Goal: Find contact information: Find contact information

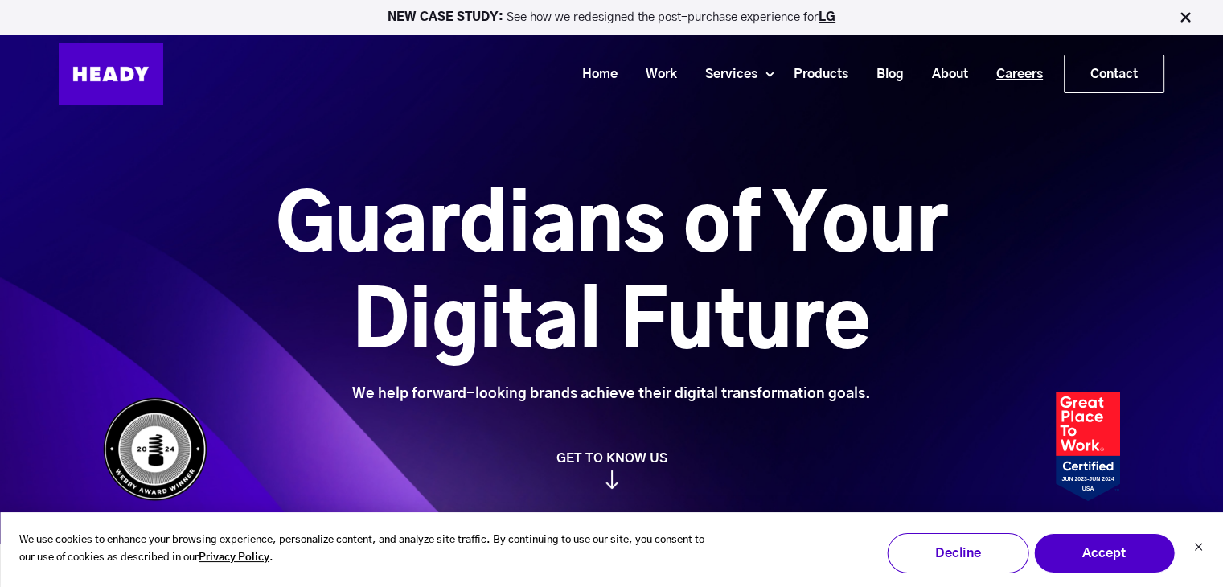
click at [1000, 72] on link "Careers" at bounding box center [1013, 75] width 75 height 30
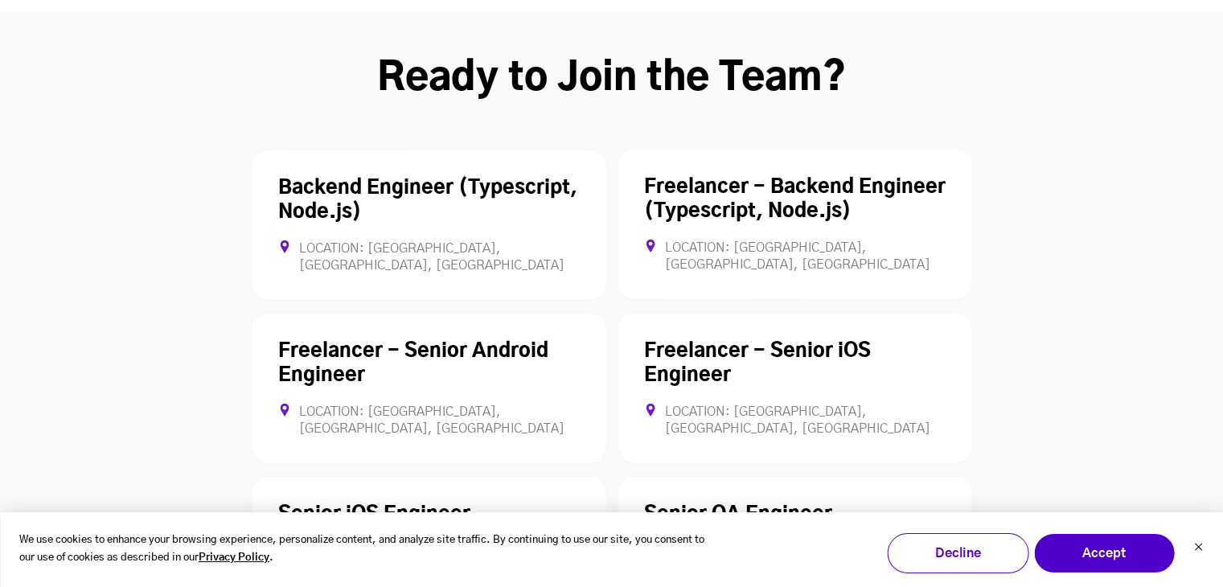
scroll to position [4449, 0]
click at [1071, 557] on button "Accept" at bounding box center [1104, 553] width 142 height 40
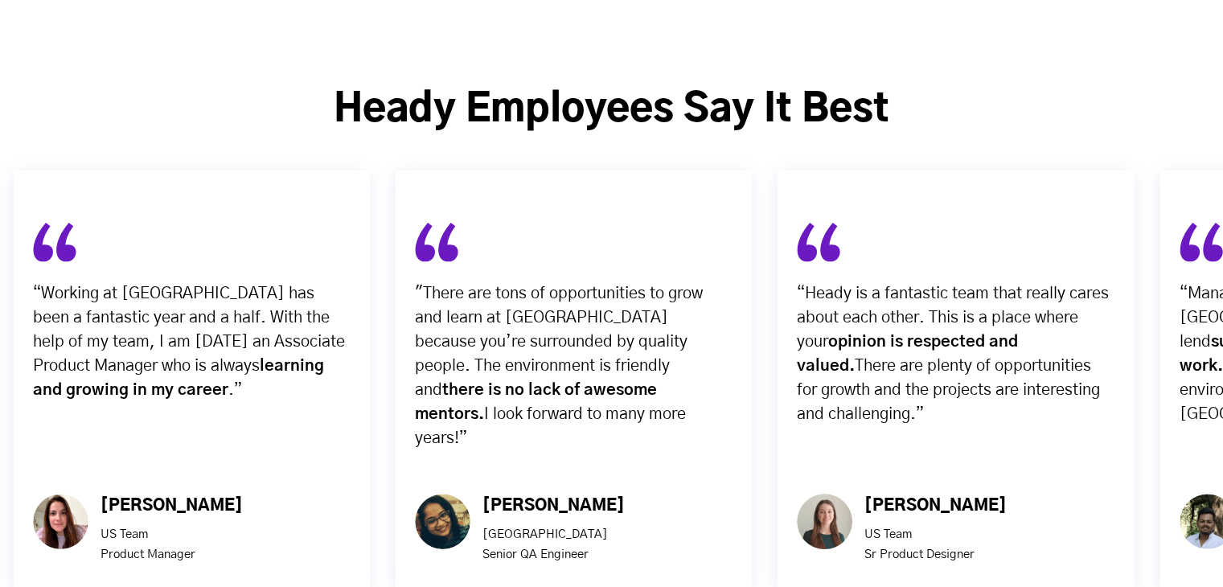
scroll to position [5773, 0]
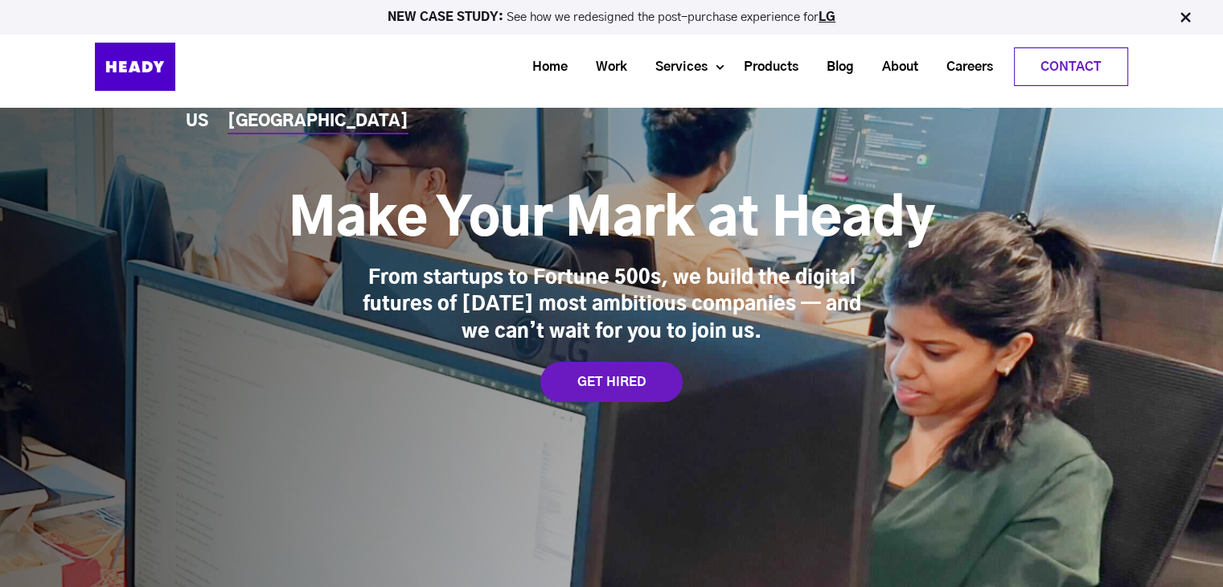
scroll to position [0, 0]
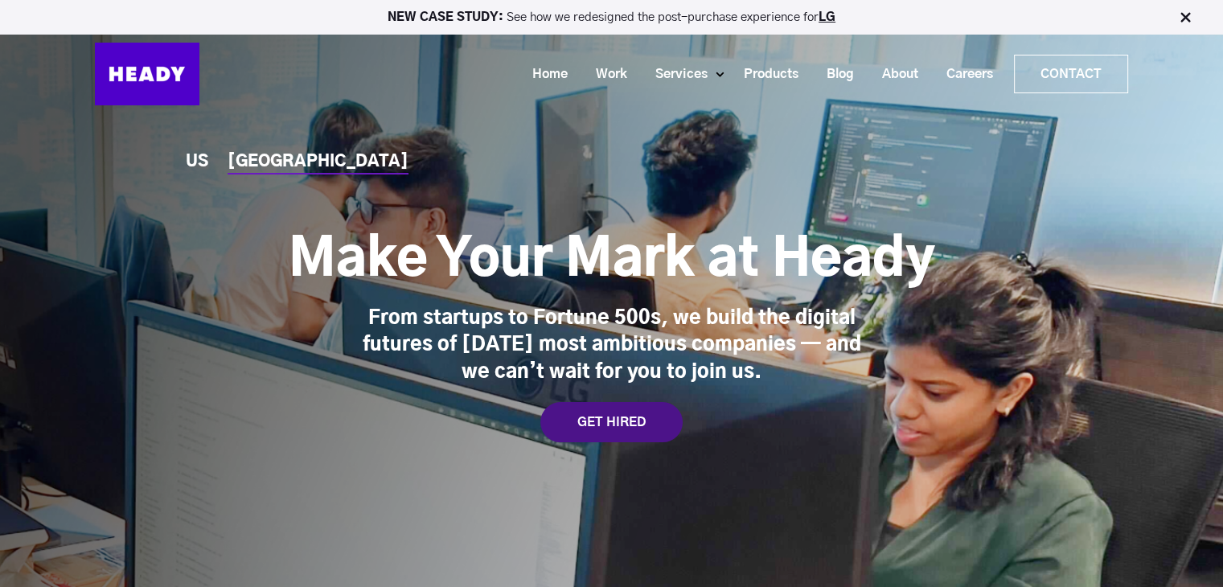
click at [599, 423] on div "GET HIRED" at bounding box center [611, 422] width 142 height 40
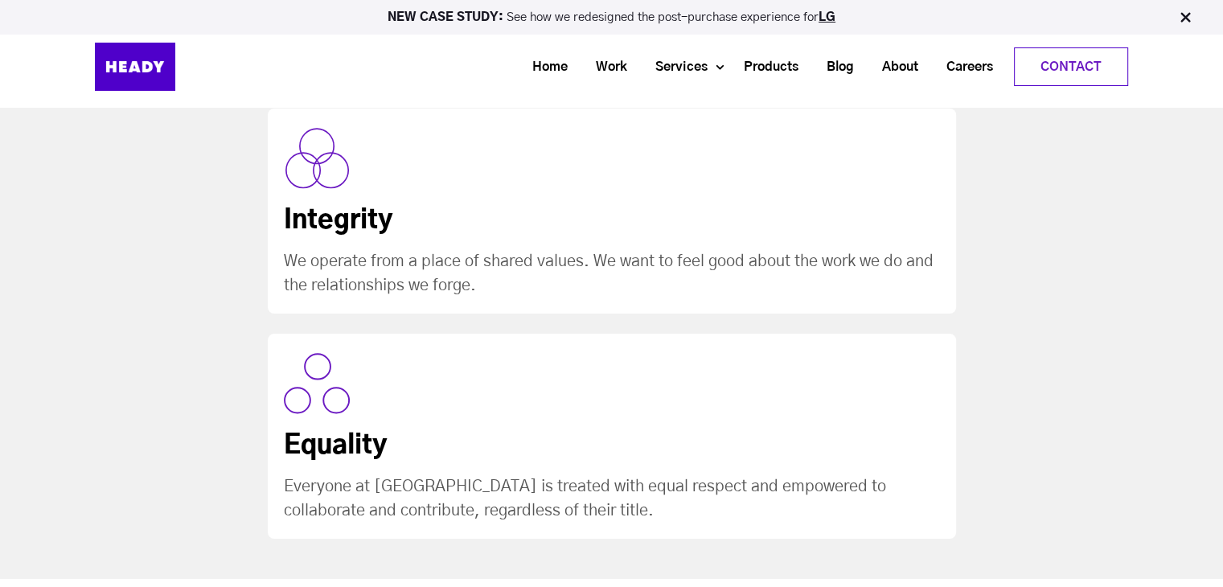
scroll to position [1889, 0]
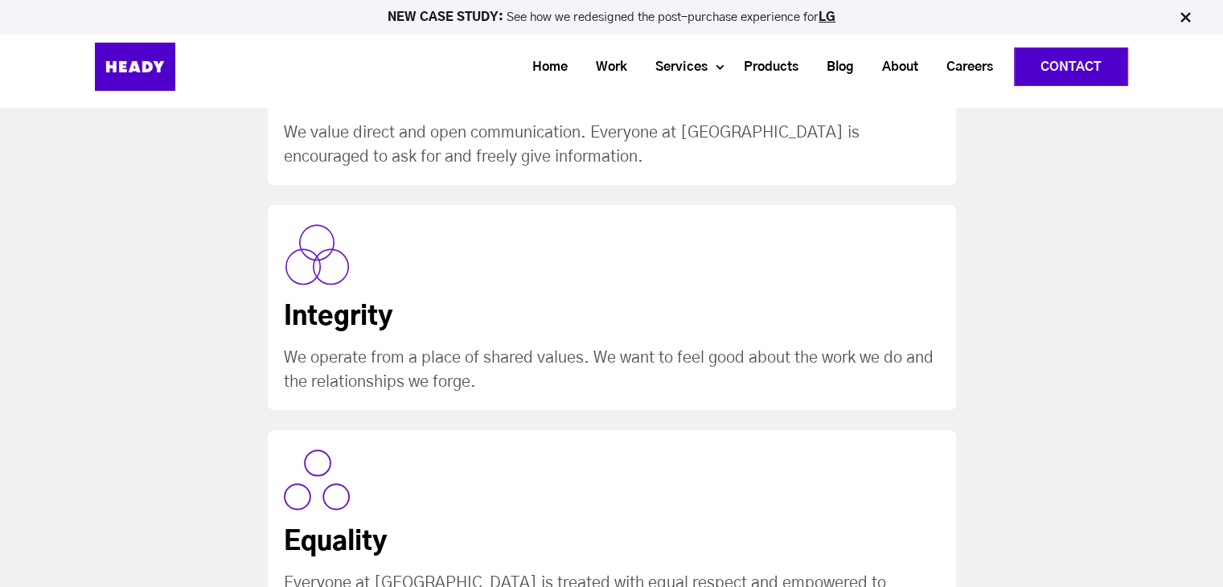
click at [1087, 74] on link "Contact" at bounding box center [1071, 66] width 113 height 37
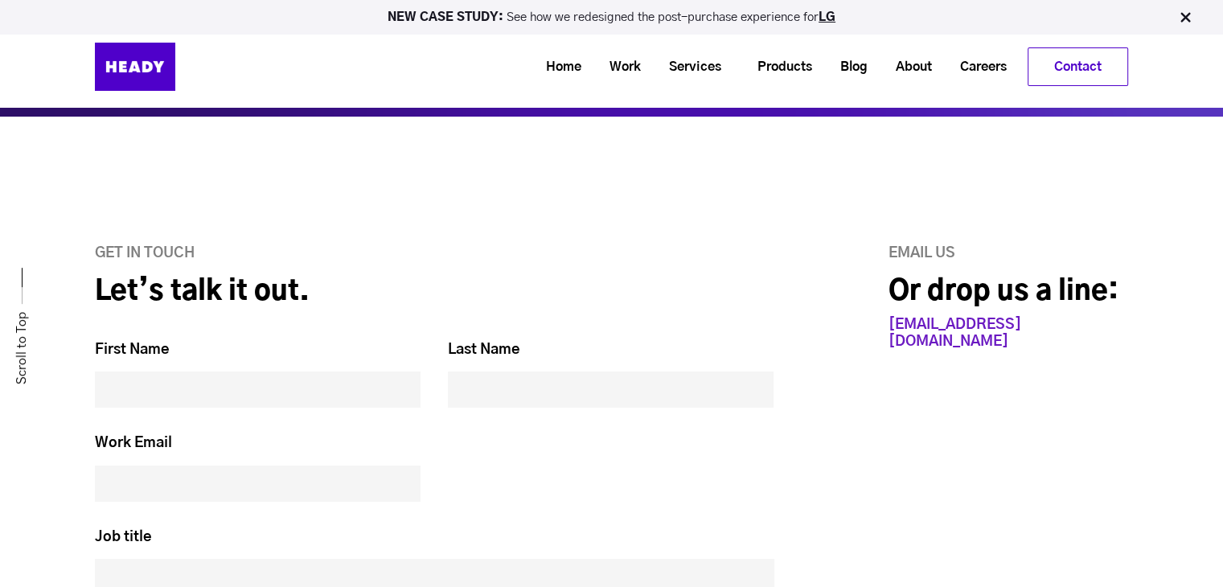
scroll to position [519, 0]
drag, startPoint x: 1009, startPoint y: 325, endPoint x: 875, endPoint y: 328, distance: 133.5
click at [875, 328] on div "Email us Or drop us a line: hello@heady.io" at bounding box center [974, 559] width 310 height 627
copy link "[EMAIL_ADDRESS][DOMAIN_NAME]"
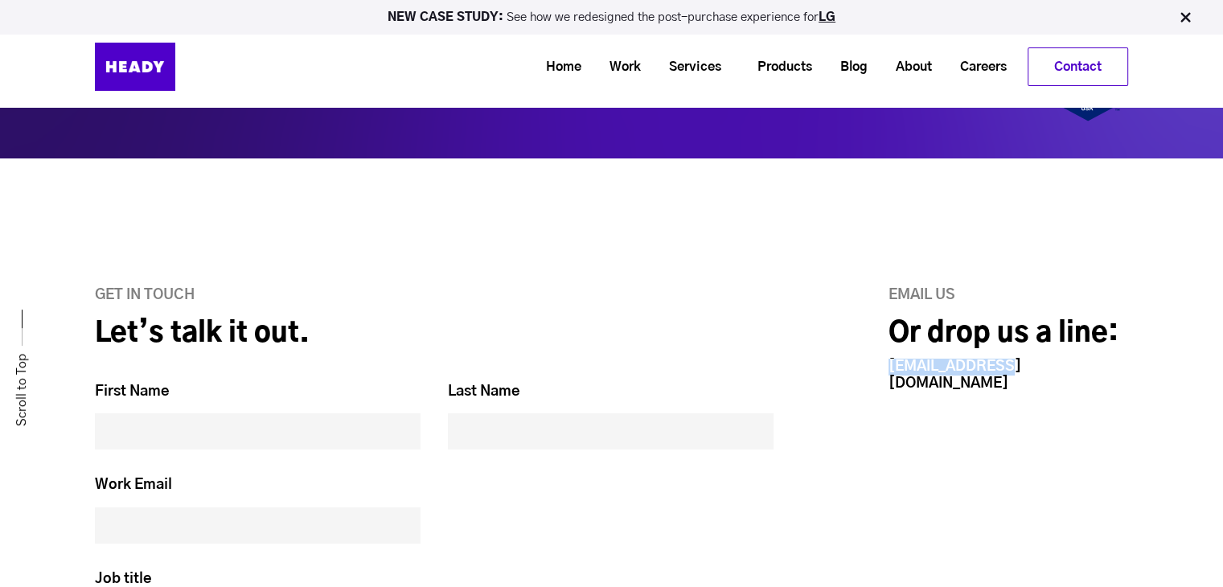
scroll to position [471, 0]
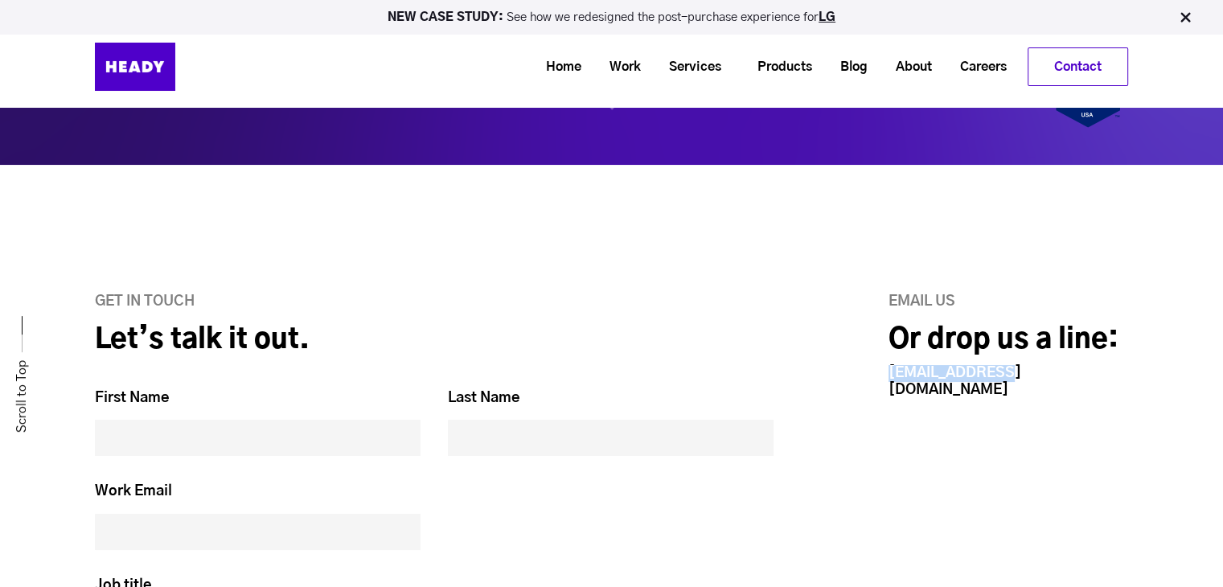
copy link "[EMAIL_ADDRESS][DOMAIN_NAME]"
click at [831, 14] on link "LG" at bounding box center [827, 17] width 17 height 12
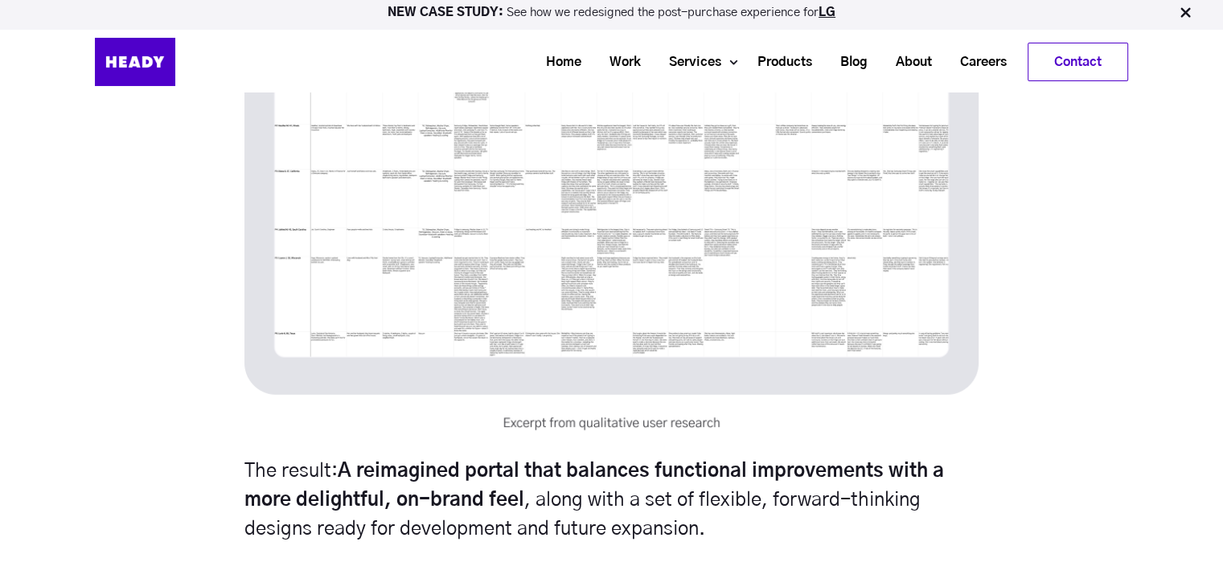
scroll to position [4816, 0]
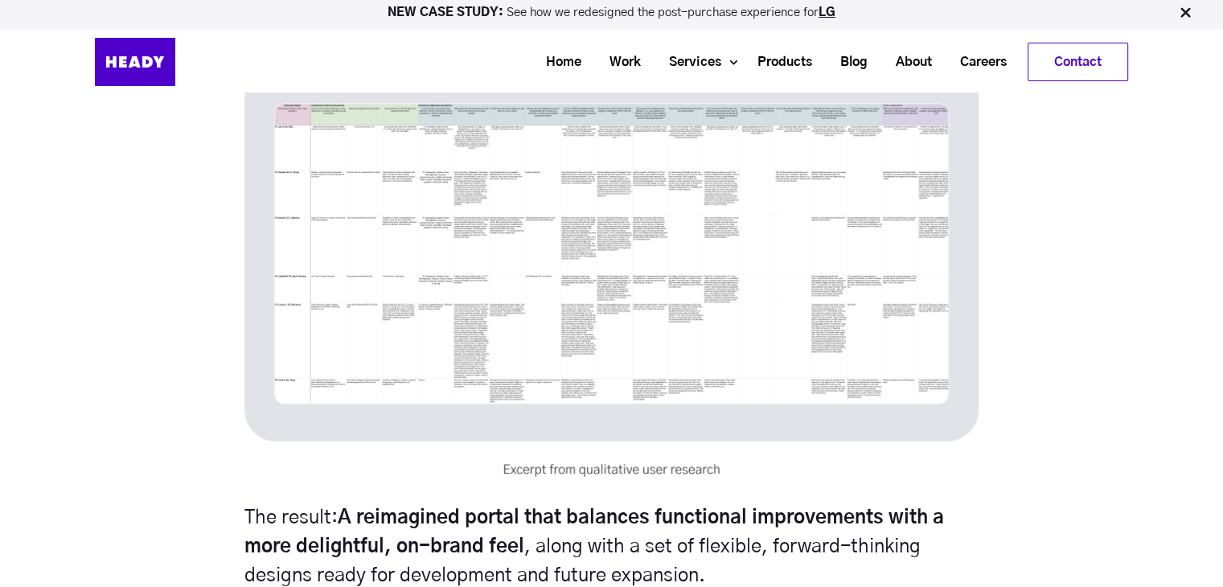
click at [611, 265] on img at bounding box center [611, 272] width 734 height 413
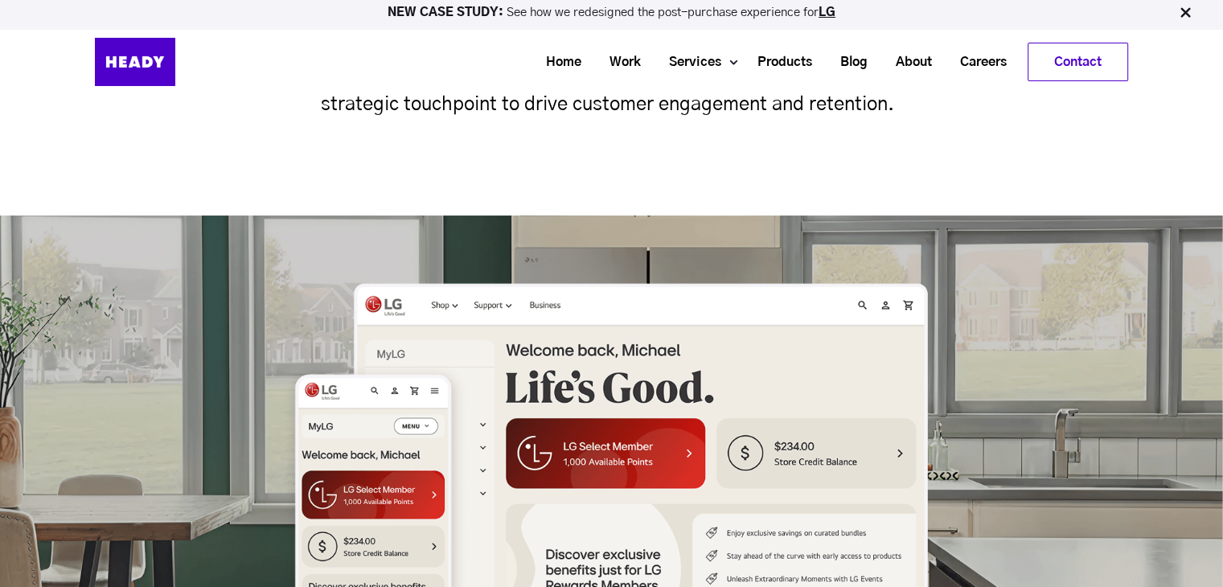
scroll to position [0, 0]
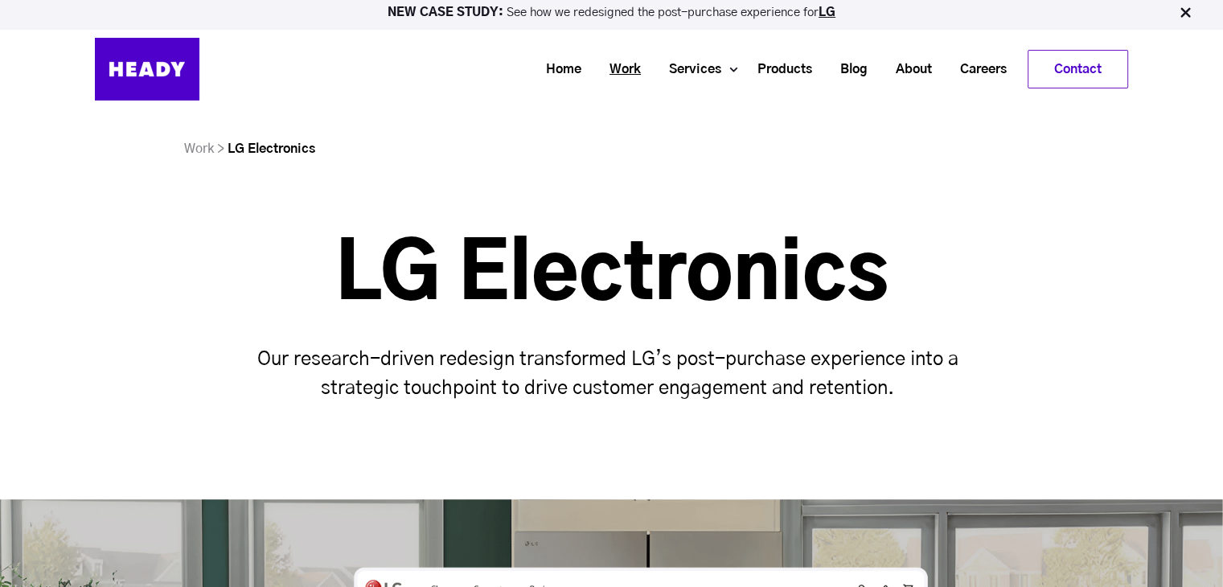
click at [618, 65] on link "Work" at bounding box center [620, 70] width 60 height 30
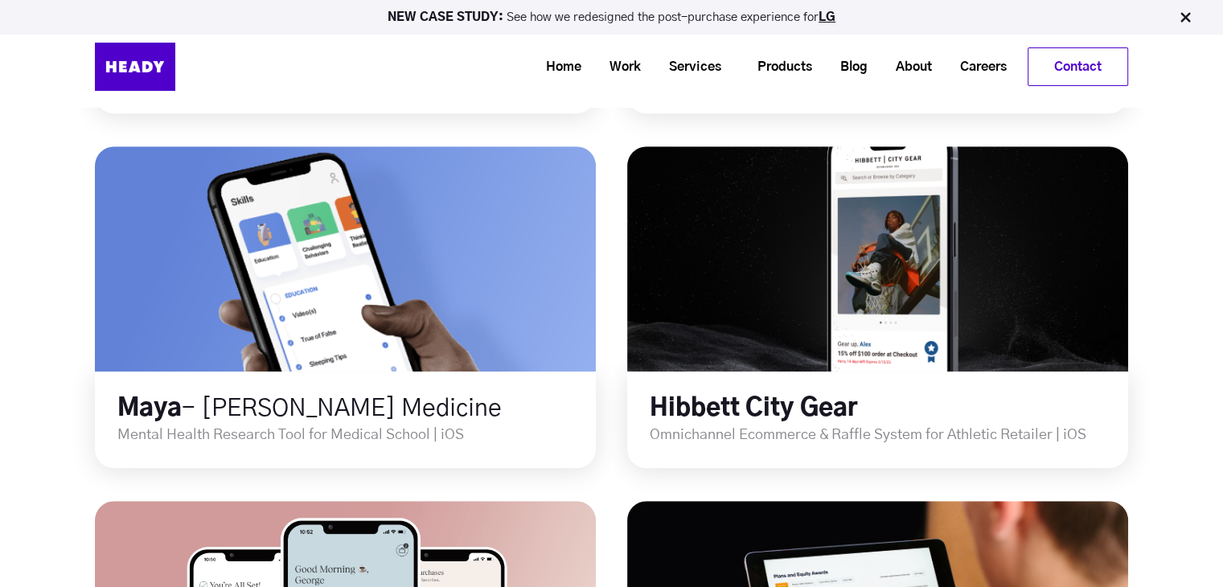
scroll to position [817, 0]
